Goal: Task Accomplishment & Management: Complete application form

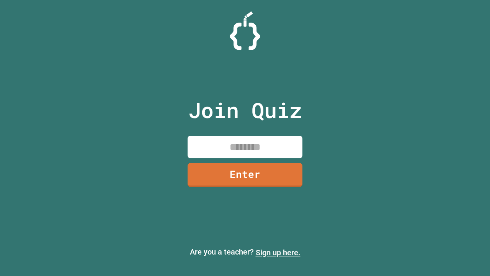
click at [278, 252] on link "Sign up here." at bounding box center [278, 252] width 45 height 9
